Goal: Navigation & Orientation: Find specific page/section

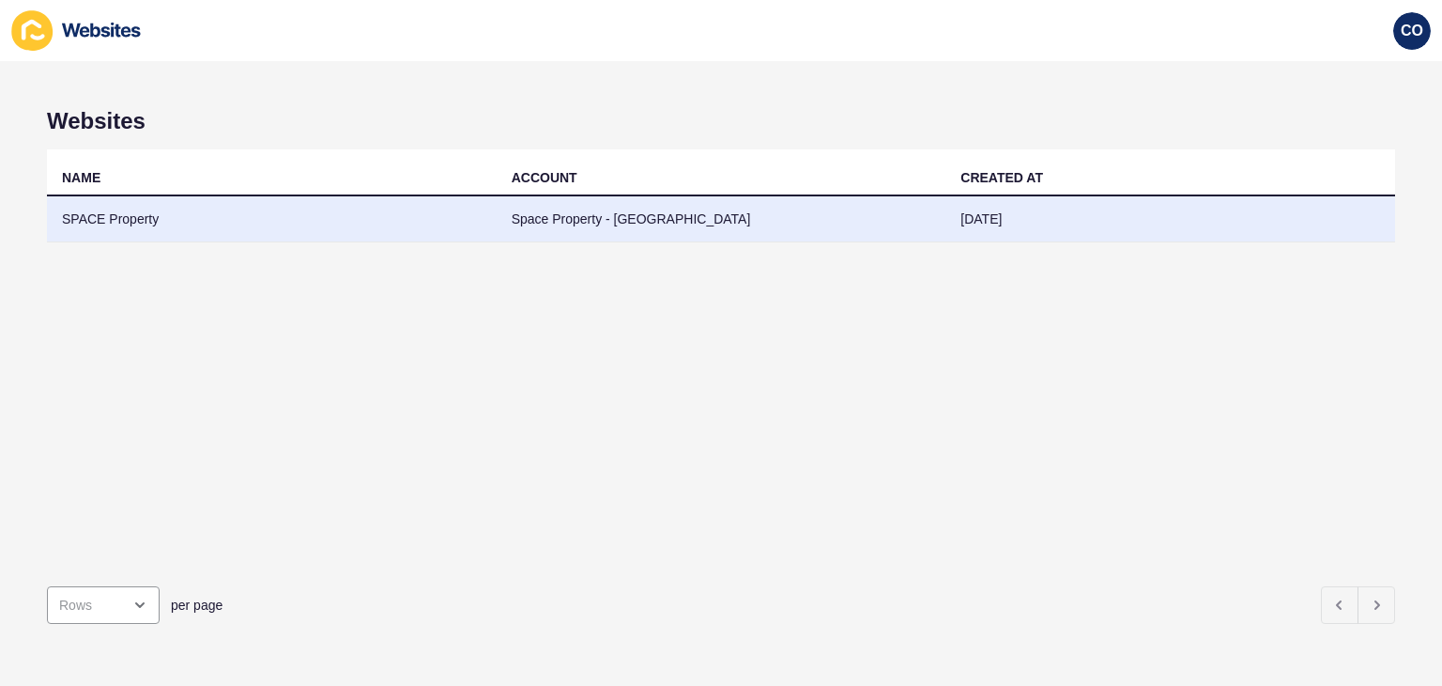
click at [146, 220] on td "SPACE Property" at bounding box center [272, 219] width 450 height 46
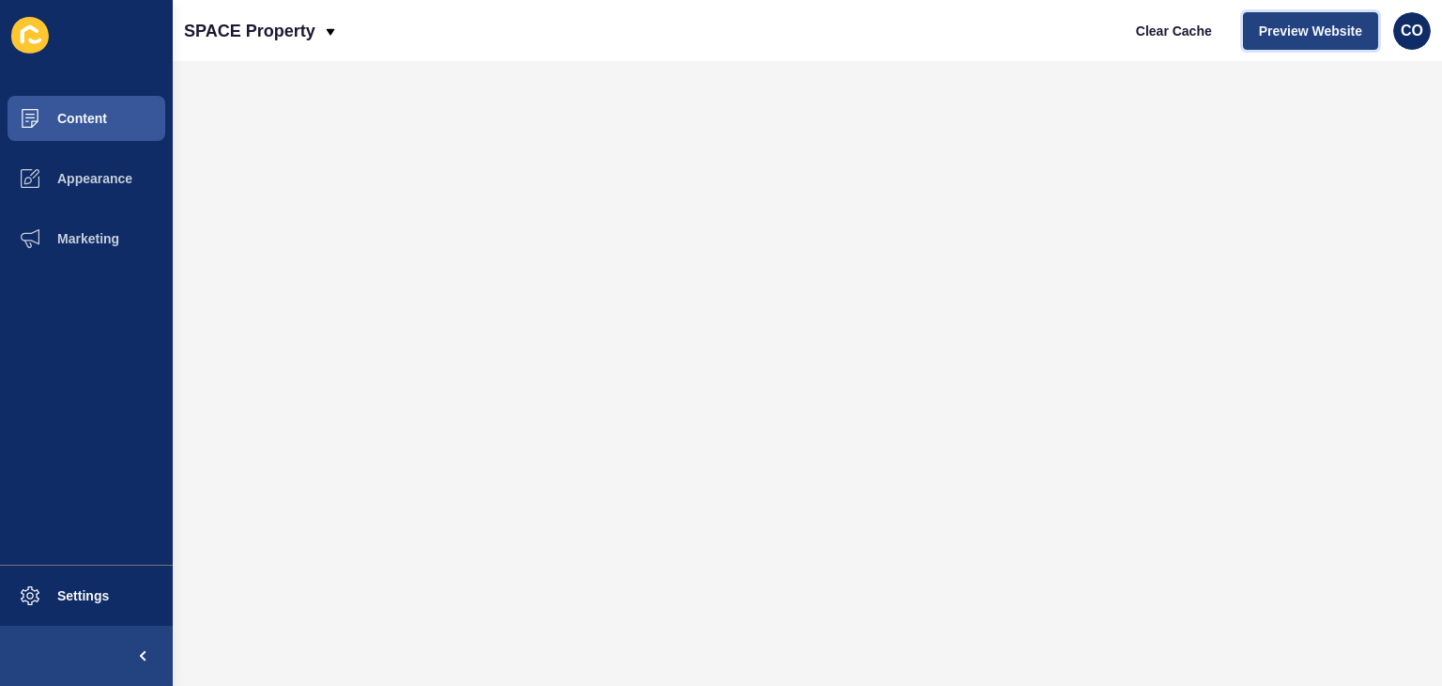
click at [1333, 32] on span "Preview Website" at bounding box center [1310, 31] width 103 height 19
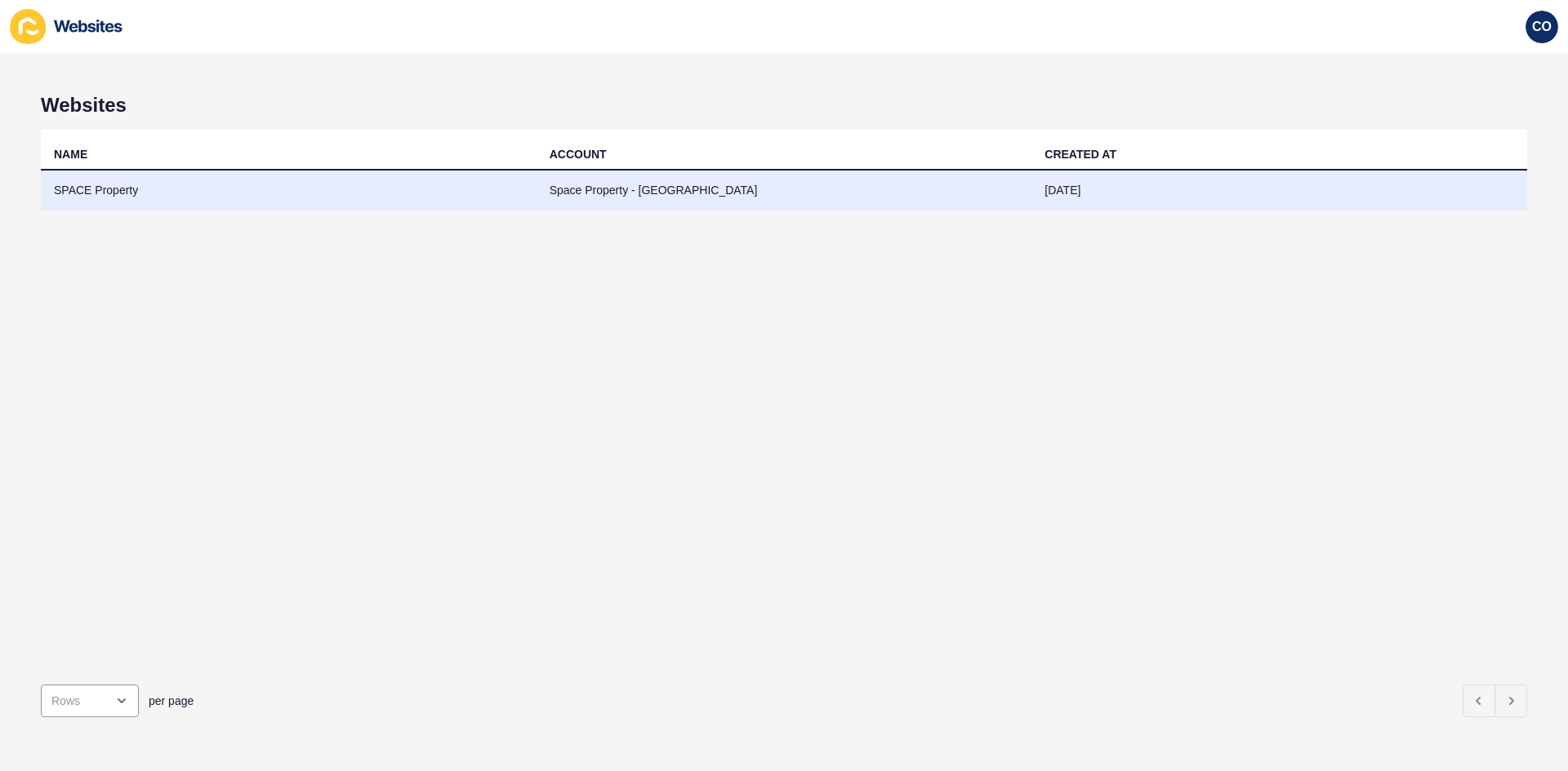
click at [110, 191] on td "SPACE Property" at bounding box center [289, 190] width 496 height 40
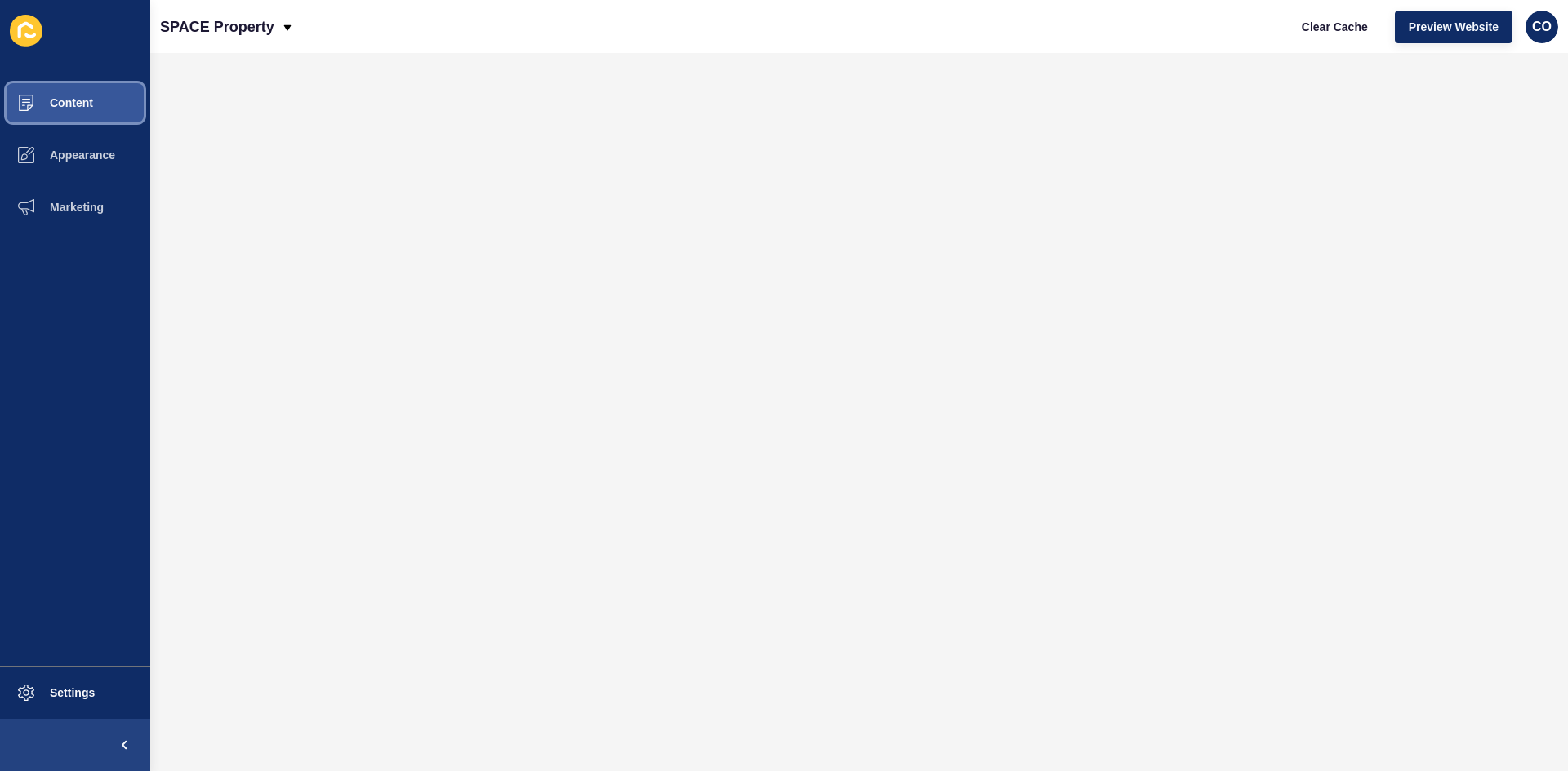
click at [93, 110] on button "Content" at bounding box center [75, 103] width 150 height 52
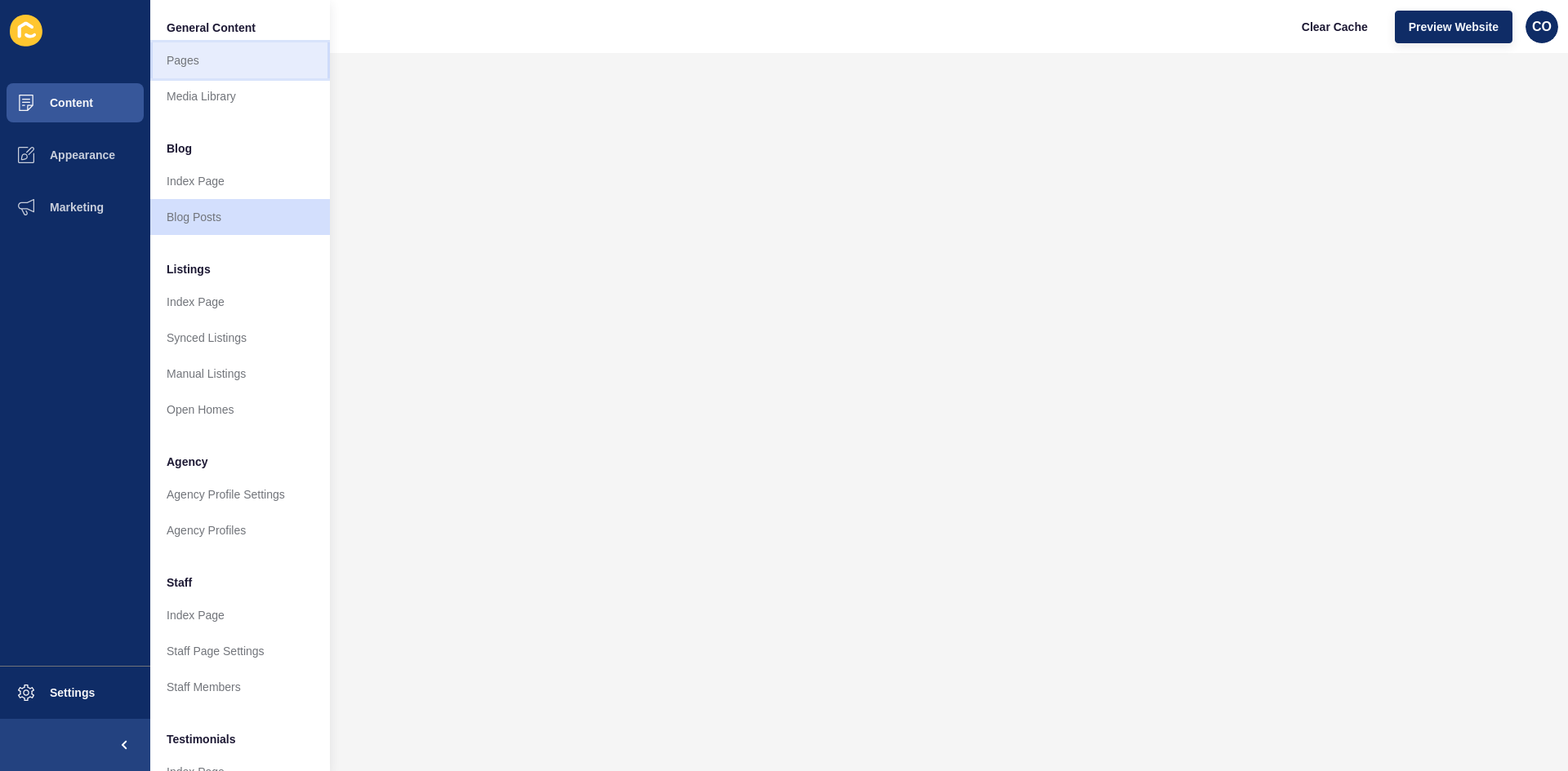
click at [177, 57] on link "Pages" at bounding box center [240, 60] width 180 height 36
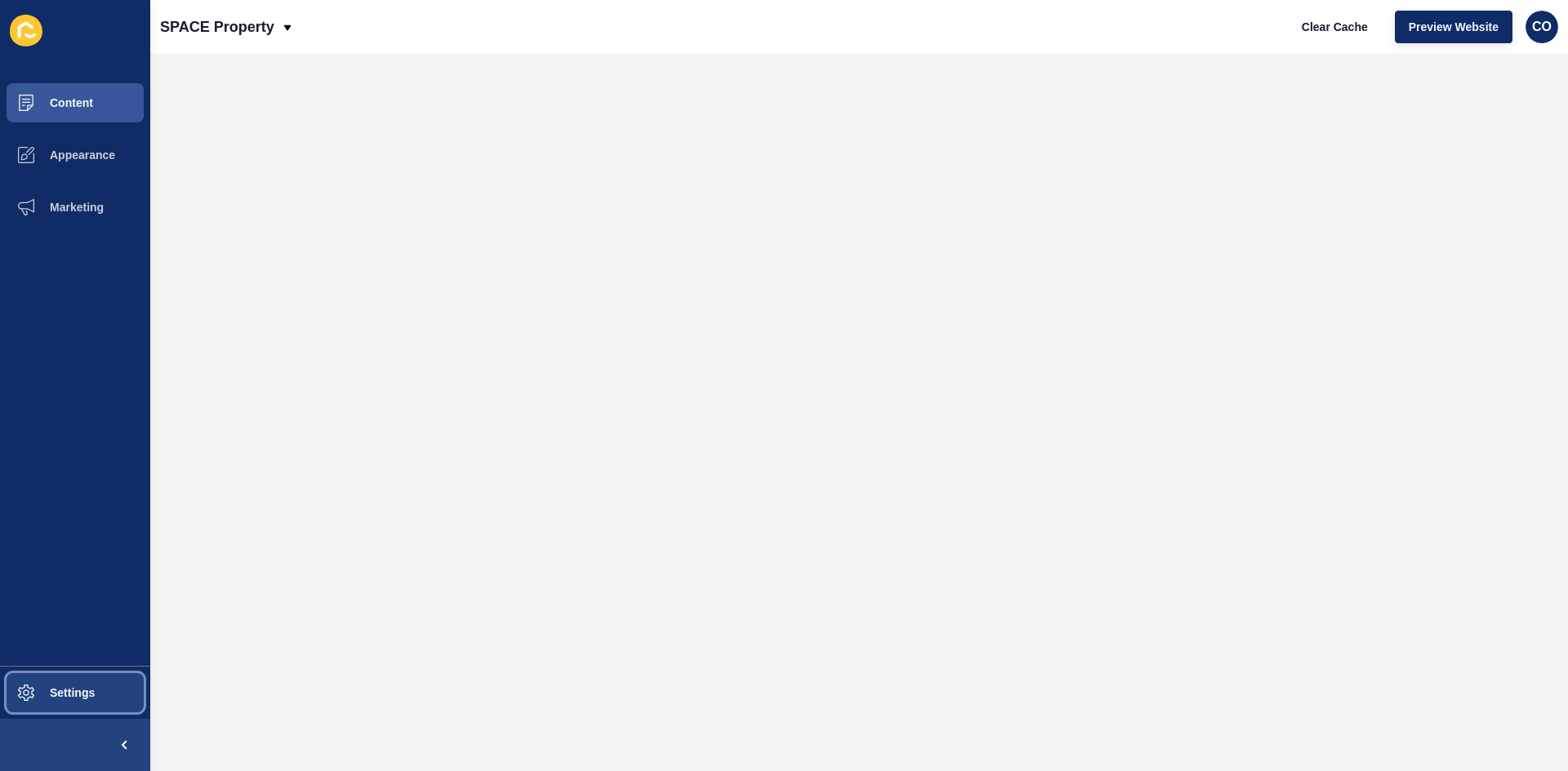
click at [84, 595] on span "Settings" at bounding box center [46, 693] width 97 height 13
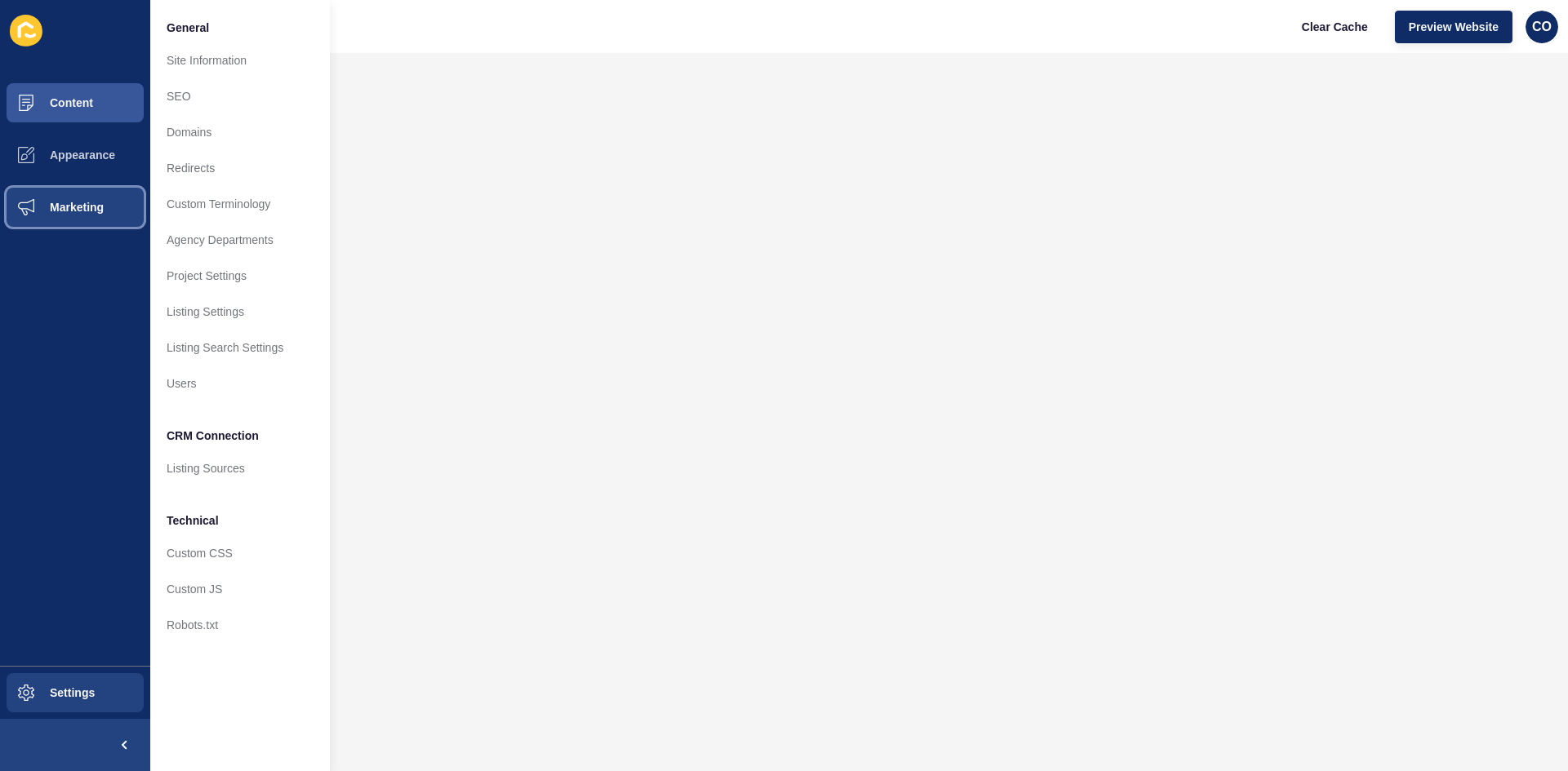
click at [90, 205] on span "Marketing" at bounding box center [50, 207] width 106 height 13
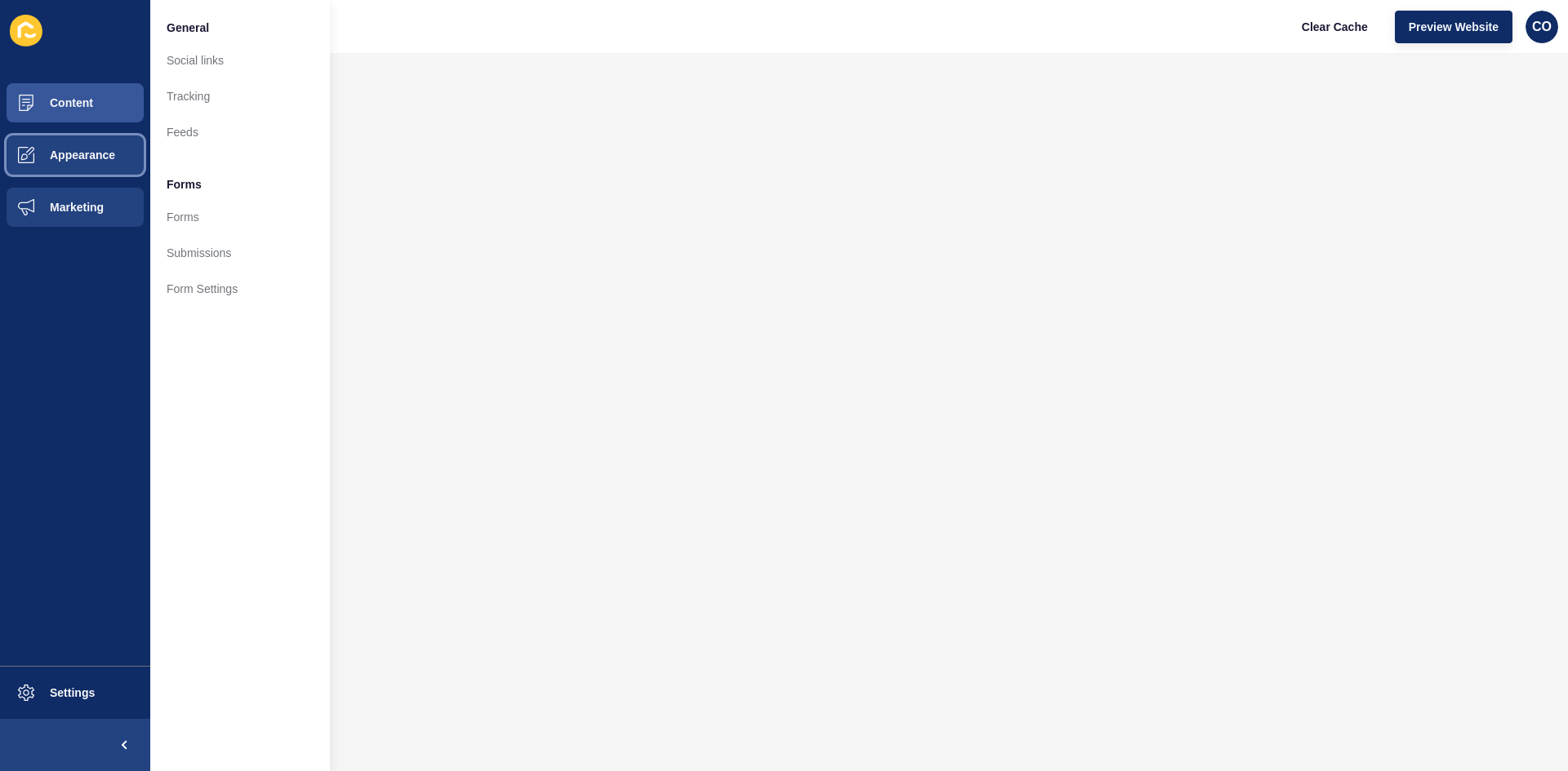
click at [106, 167] on button "Appearance" at bounding box center [75, 155] width 150 height 52
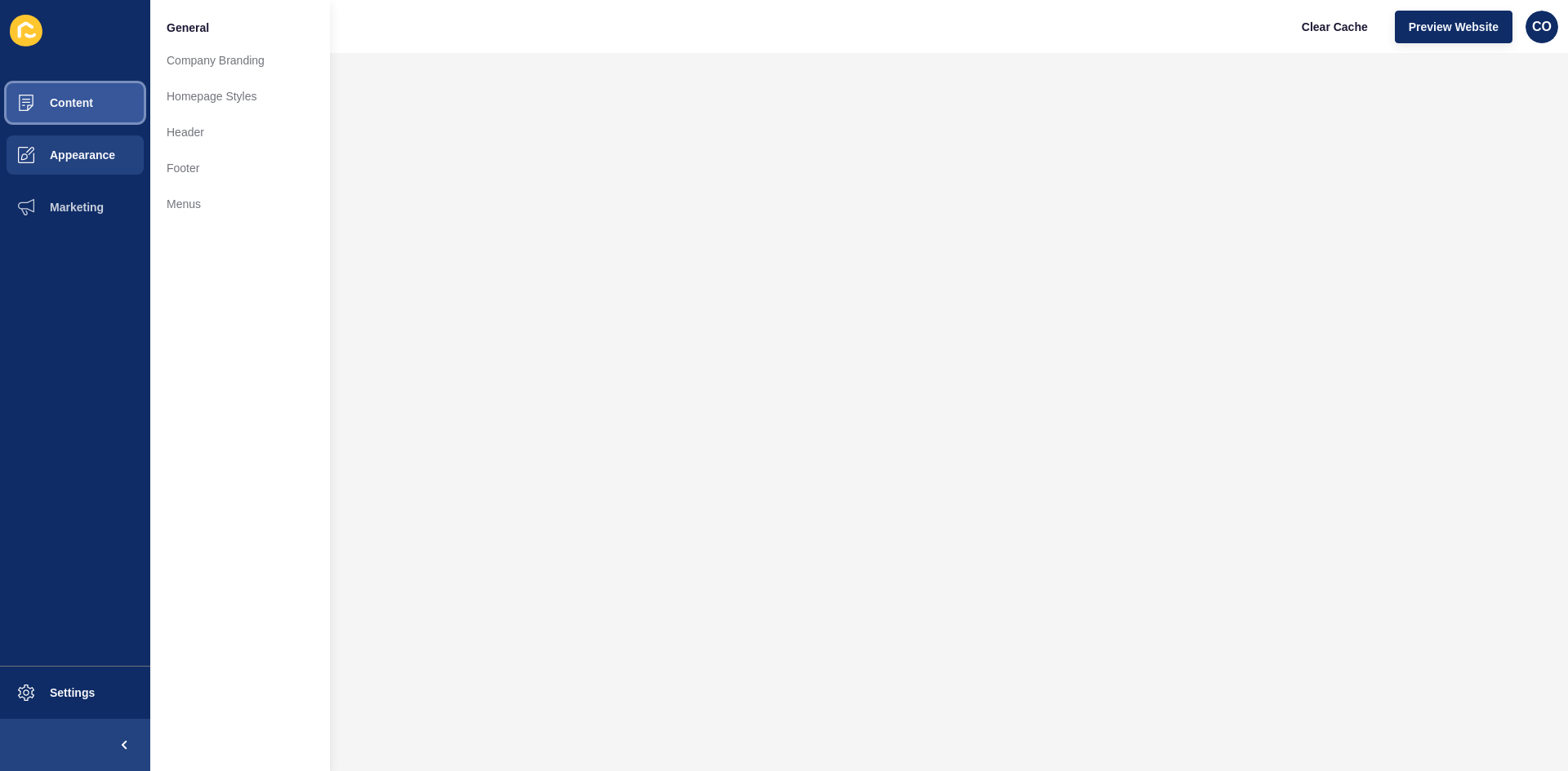
click at [98, 108] on button "Content" at bounding box center [75, 103] width 150 height 52
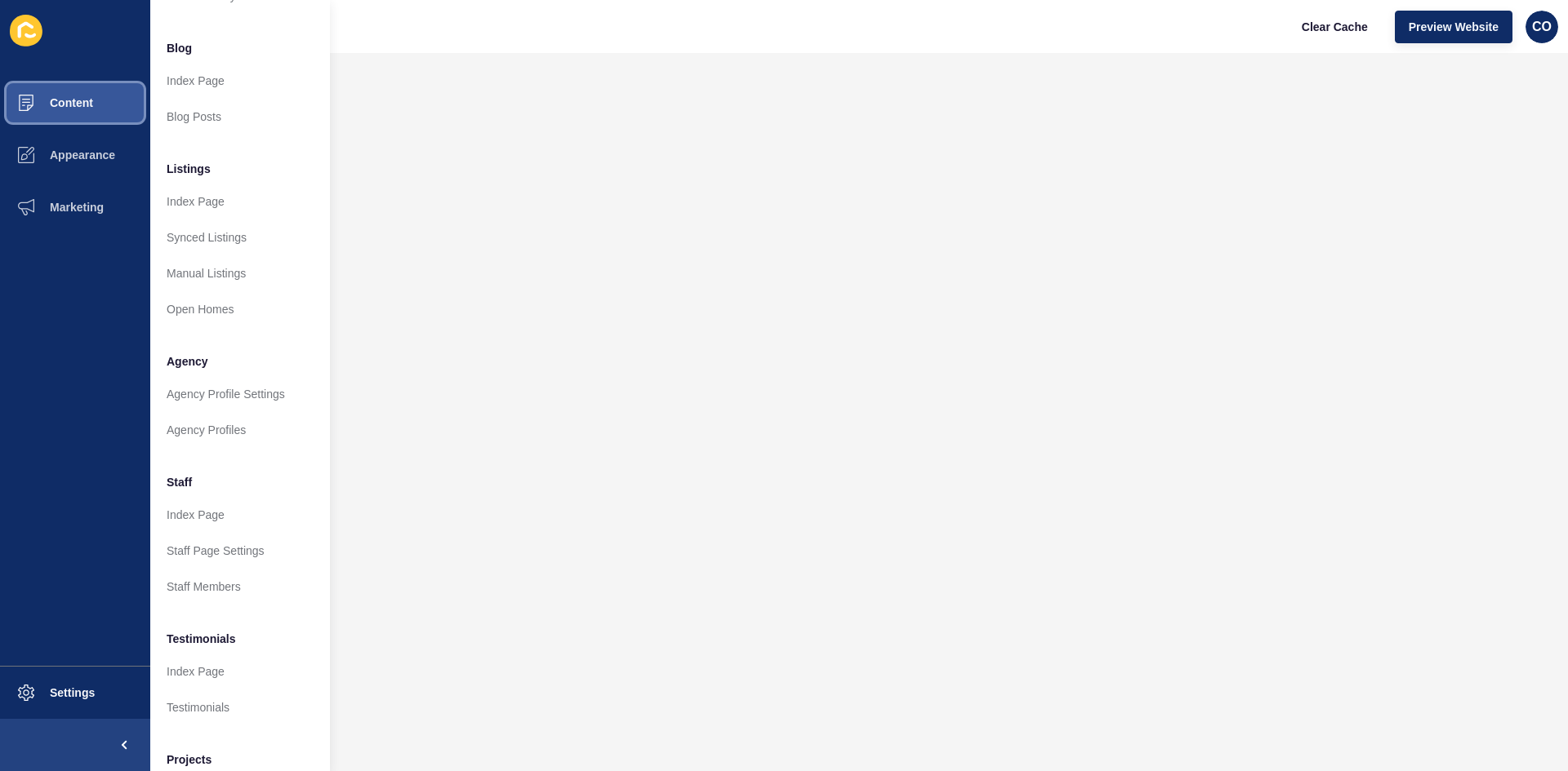
scroll to position [197, 0]
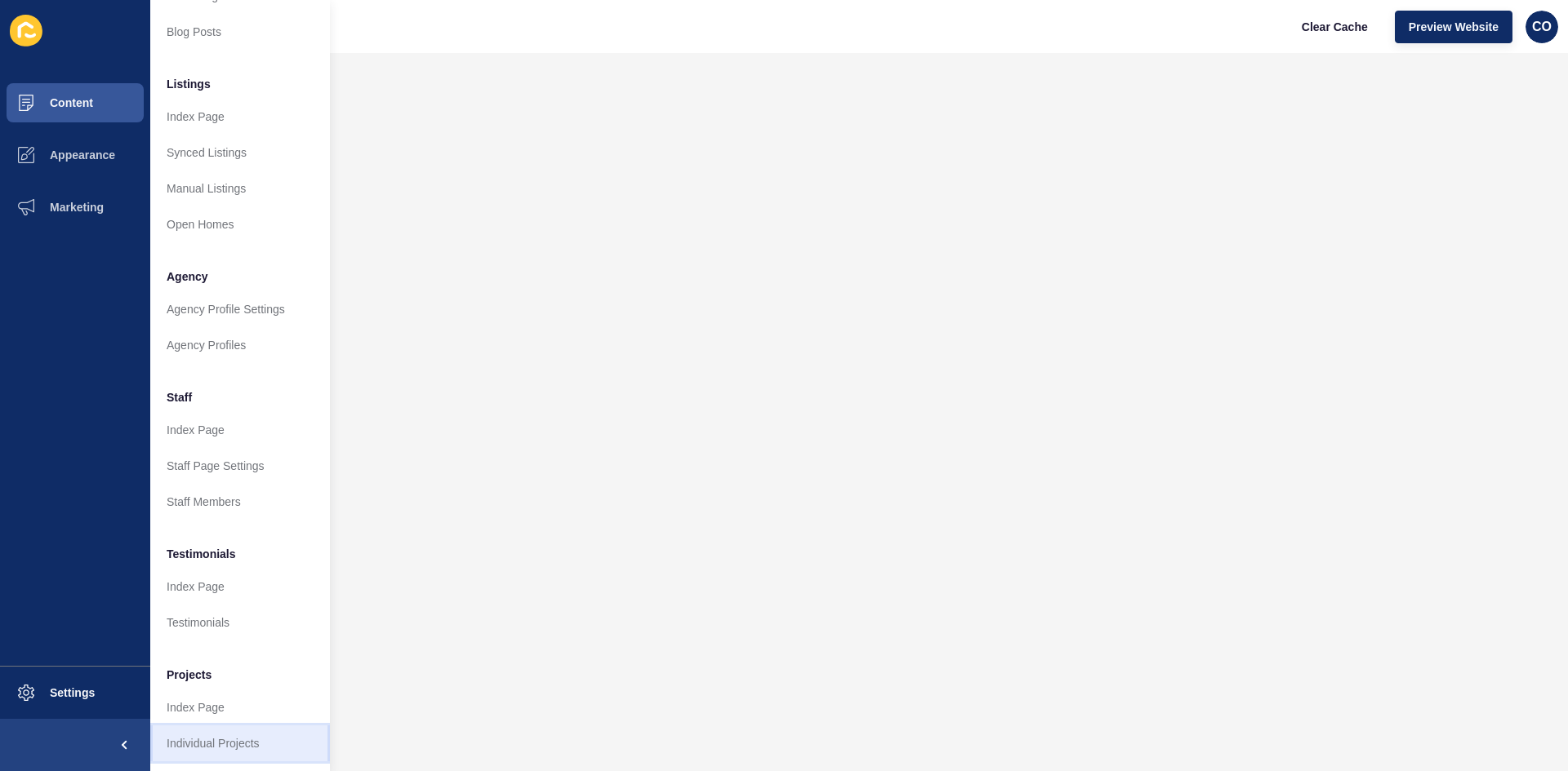
click at [224, 595] on link "Individual Projects" at bounding box center [240, 743] width 180 height 36
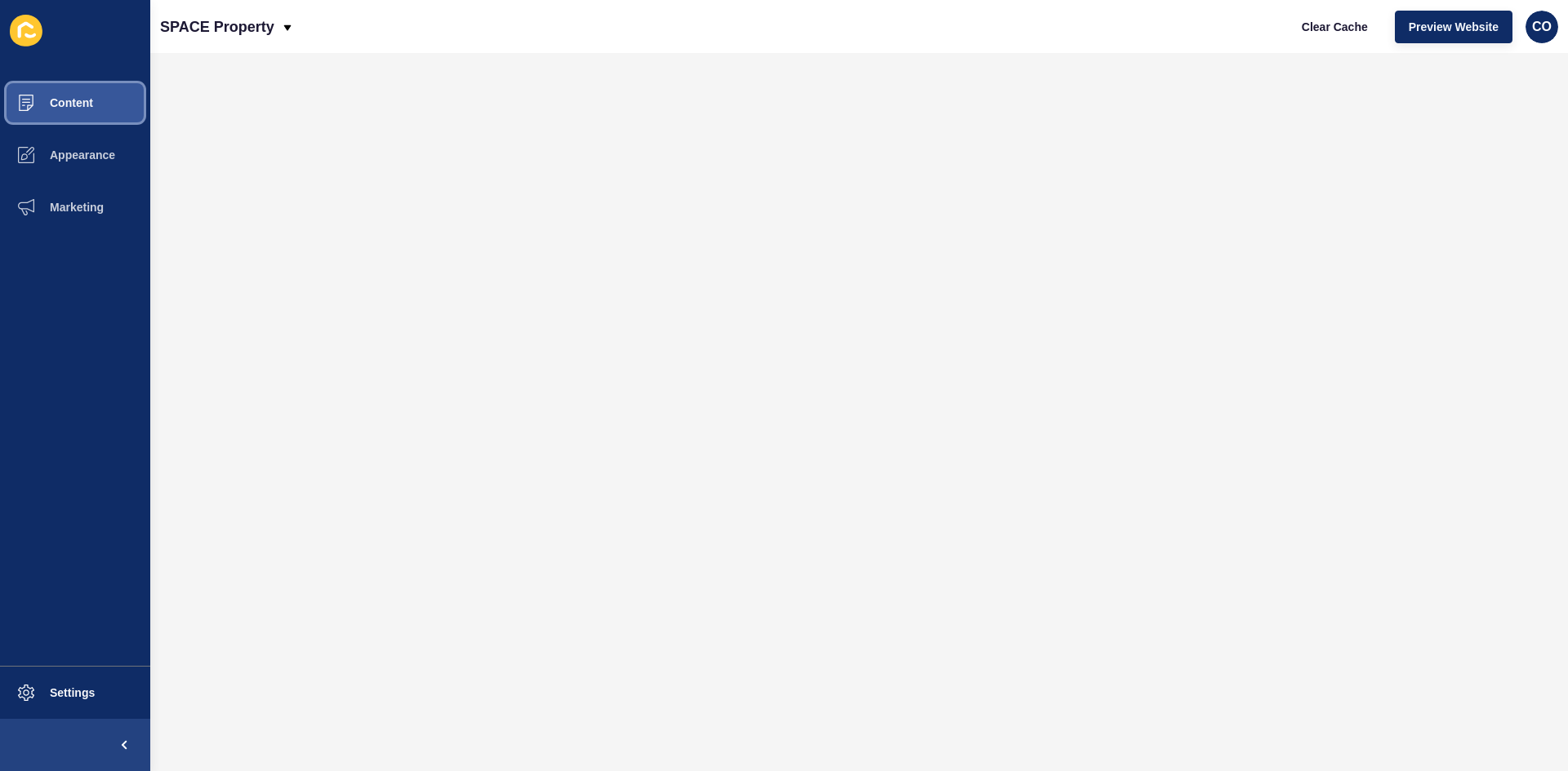
click at [83, 110] on button "Content" at bounding box center [75, 103] width 150 height 52
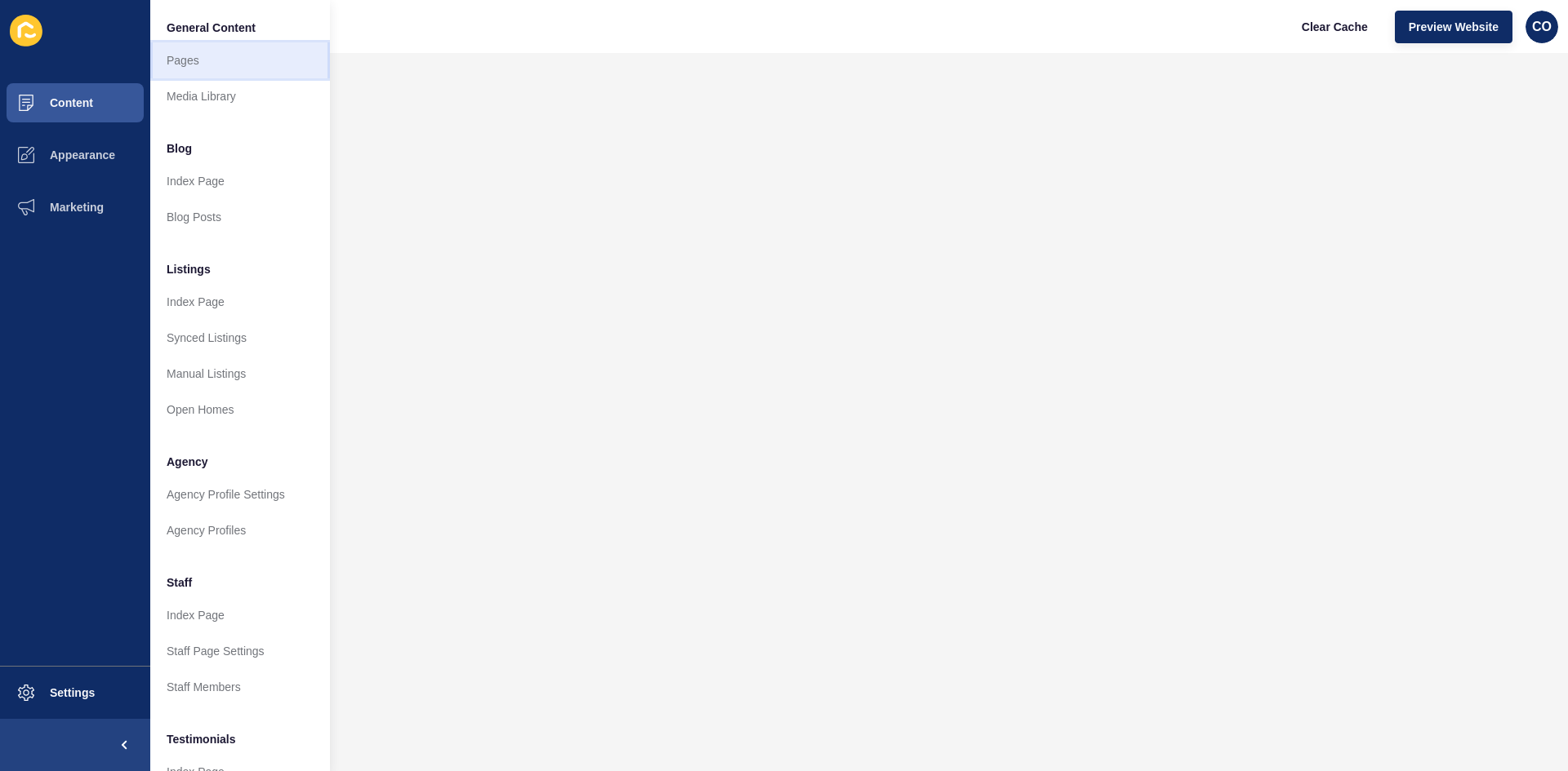
click at [178, 65] on link "Pages" at bounding box center [240, 60] width 180 height 36
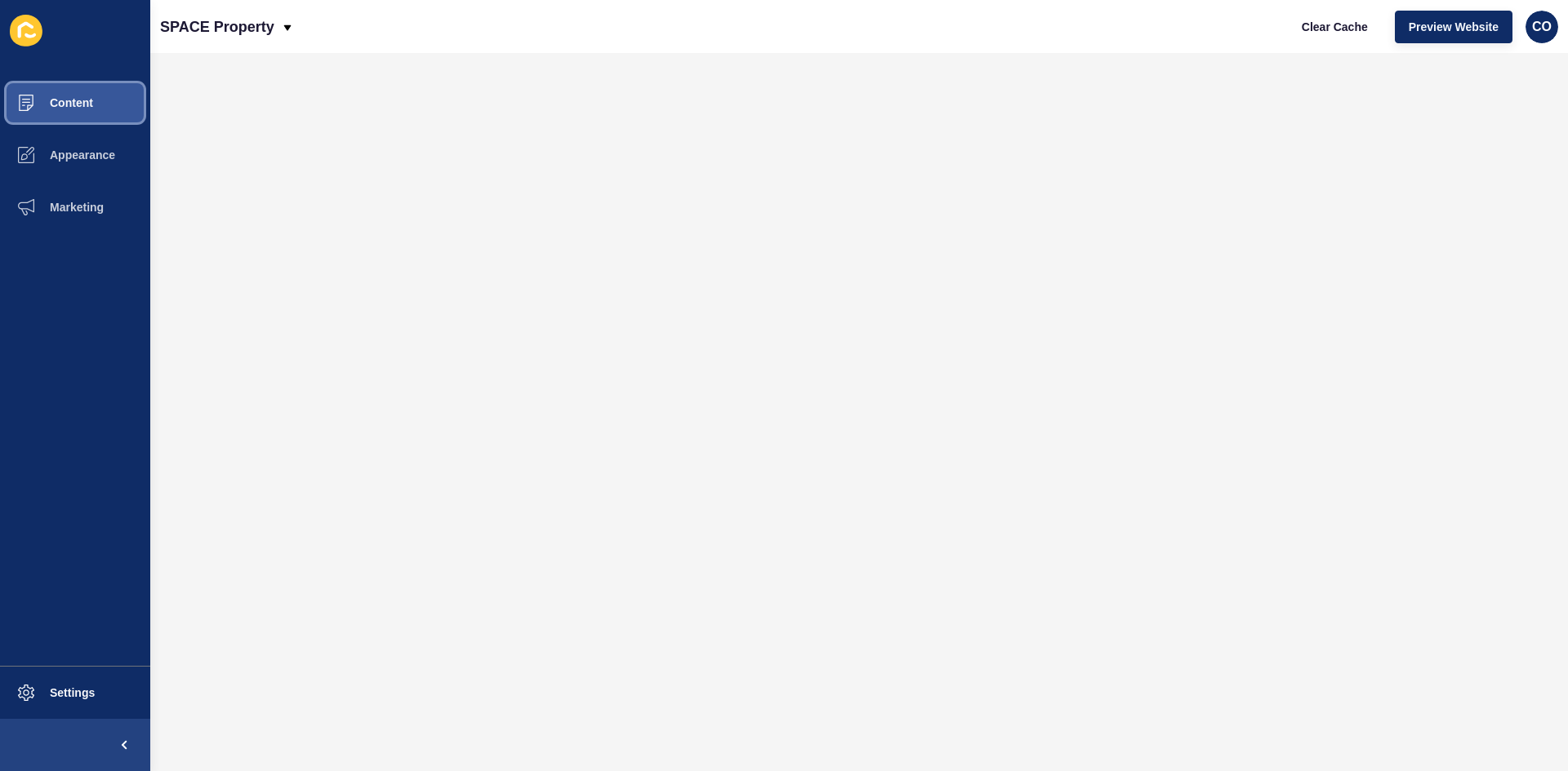
click at [77, 98] on span "Content" at bounding box center [45, 103] width 96 height 13
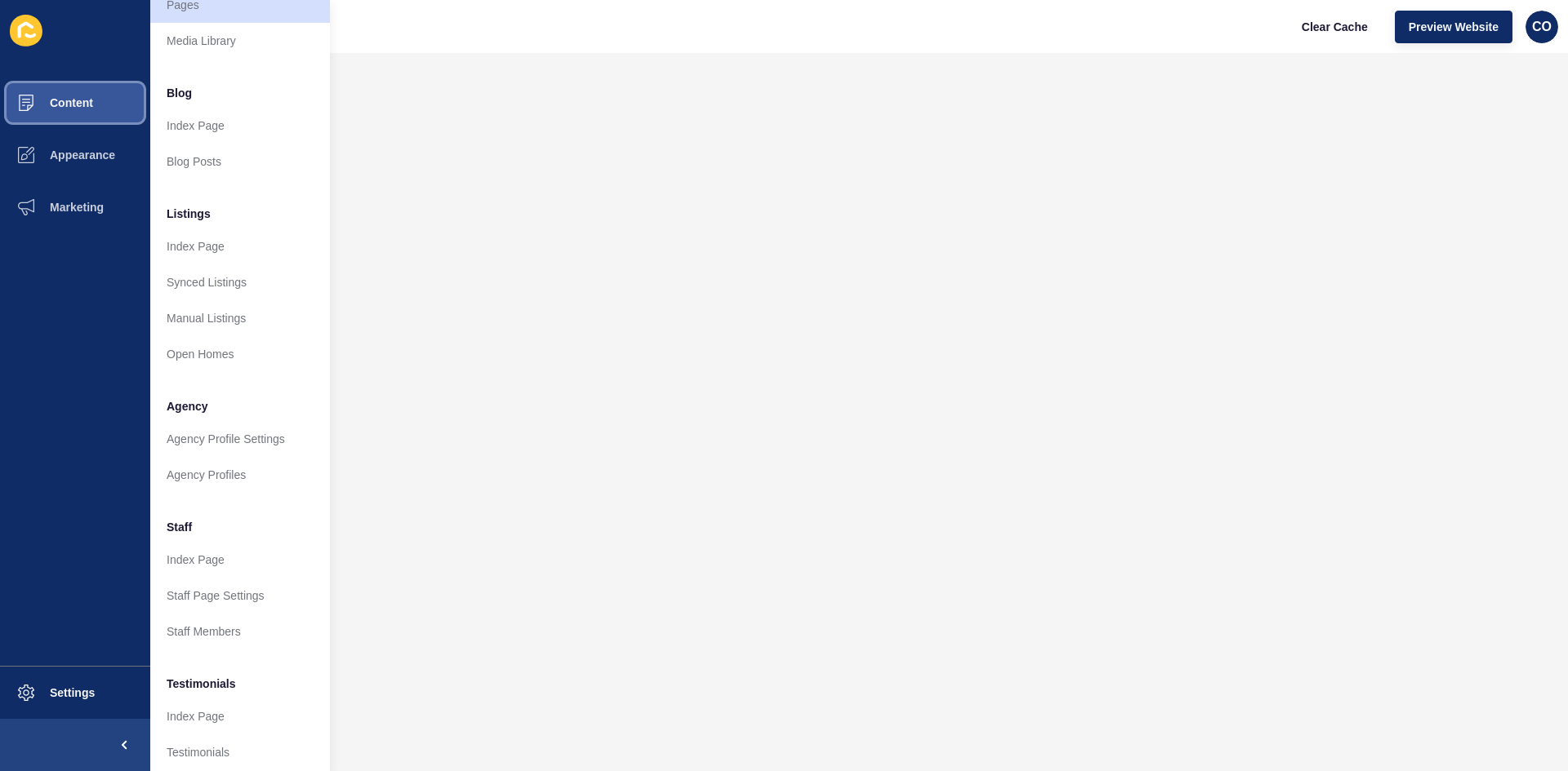
scroll to position [197, 0]
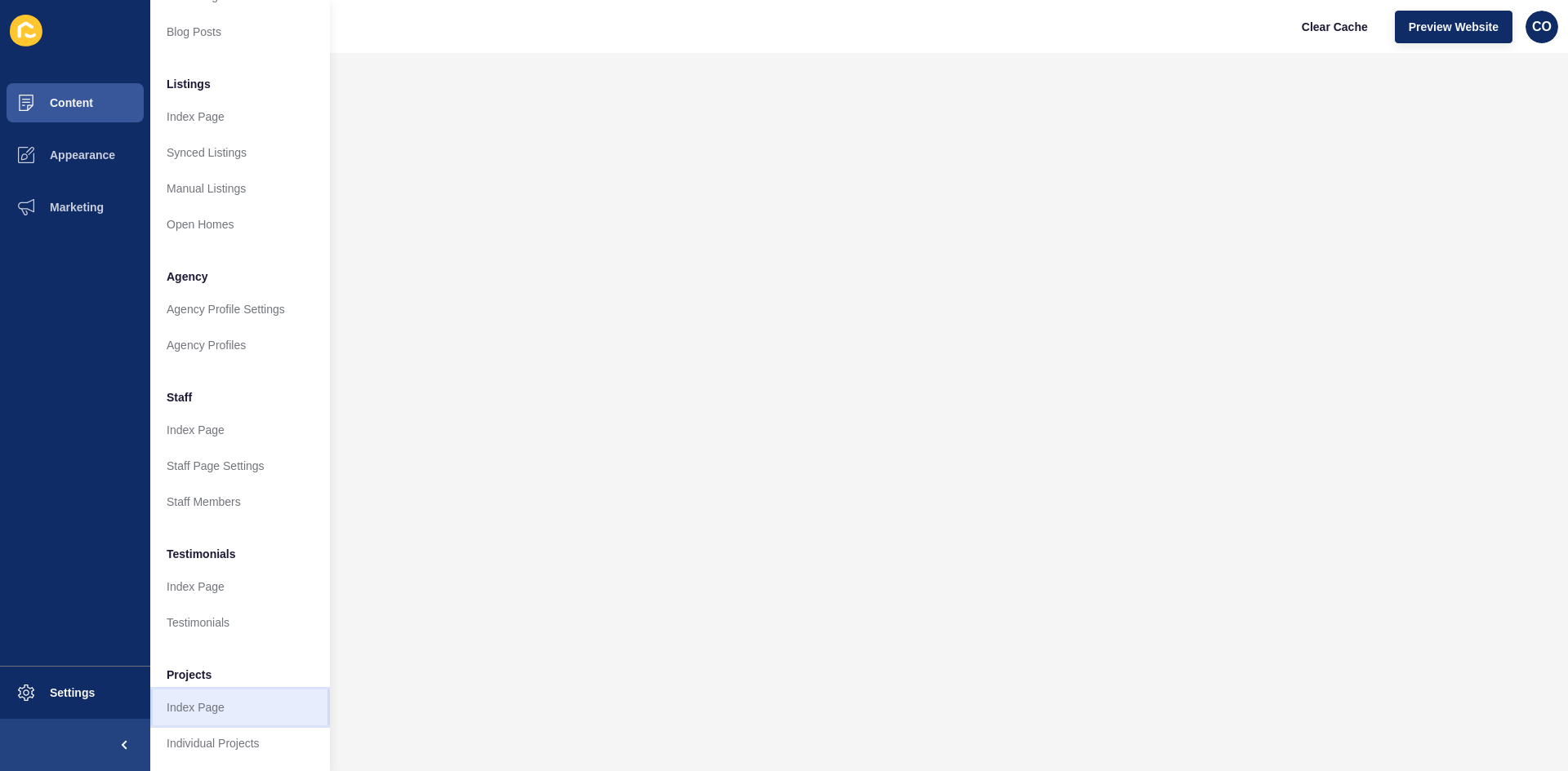
click at [218, 595] on link "Index Page" at bounding box center [240, 708] width 180 height 36
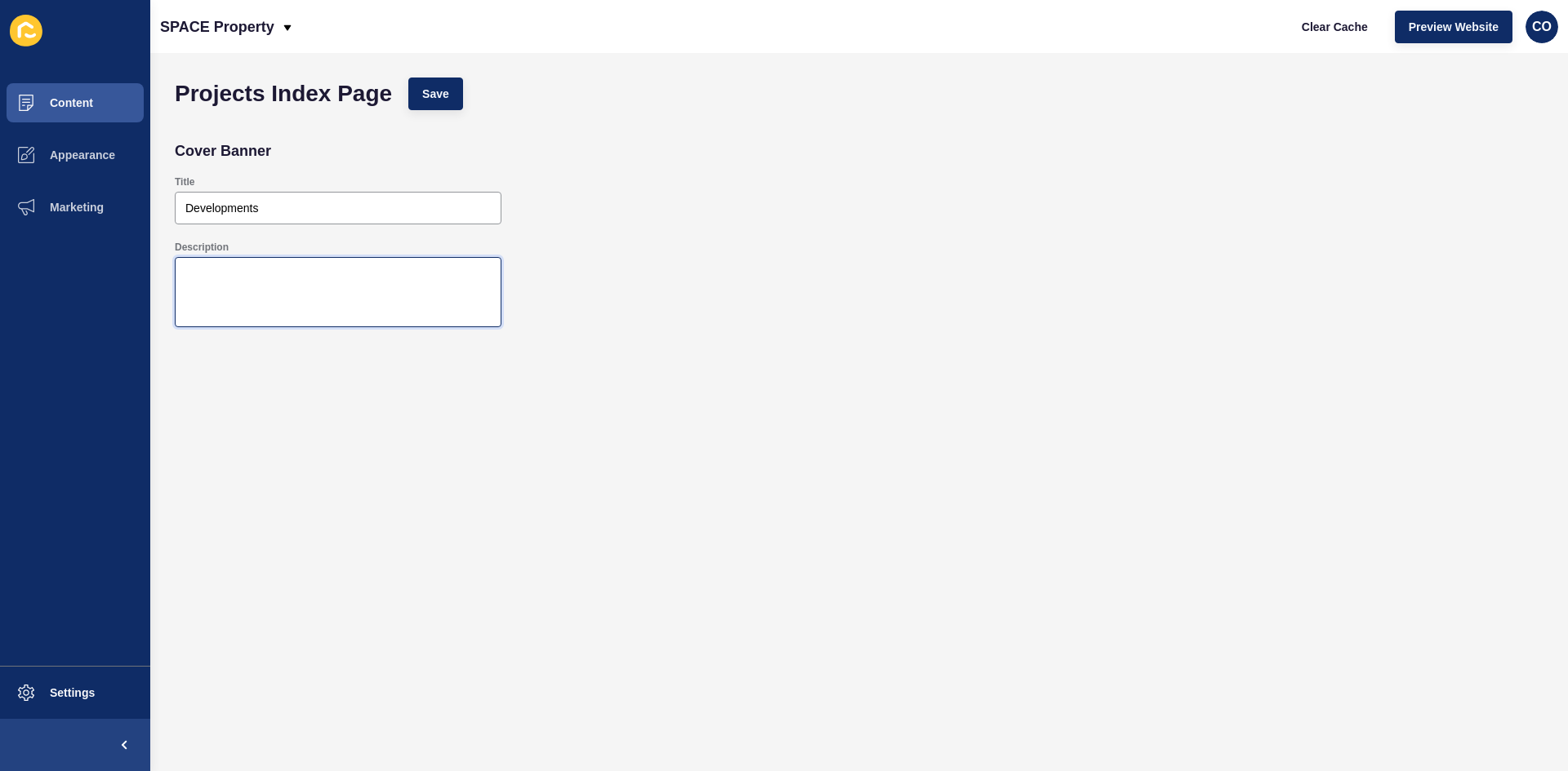
click at [410, 289] on textarea "Description" at bounding box center [338, 292] width 322 height 65
click at [63, 101] on span "Content" at bounding box center [45, 103] width 96 height 13
